Goal: Find specific page/section: Find specific page/section

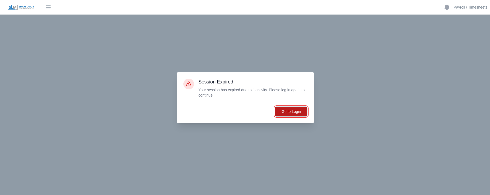
click at [299, 110] on button "Go to Login" at bounding box center [291, 111] width 33 height 10
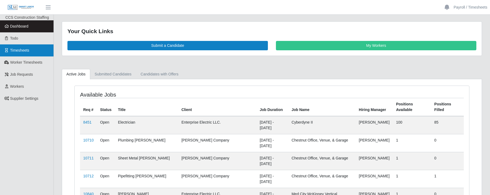
click at [17, 51] on span "Timesheets" at bounding box center [19, 50] width 19 height 4
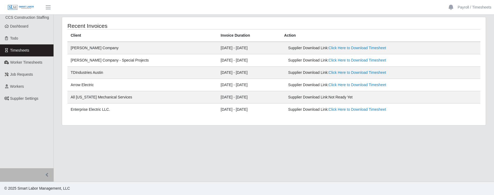
click at [64, 48] on div "Recent Invoices Client Invoice Duration Action [PERSON_NAME] Company [DATE] - […" at bounding box center [273, 71] width 423 height 108
